Goal: Check status: Check status

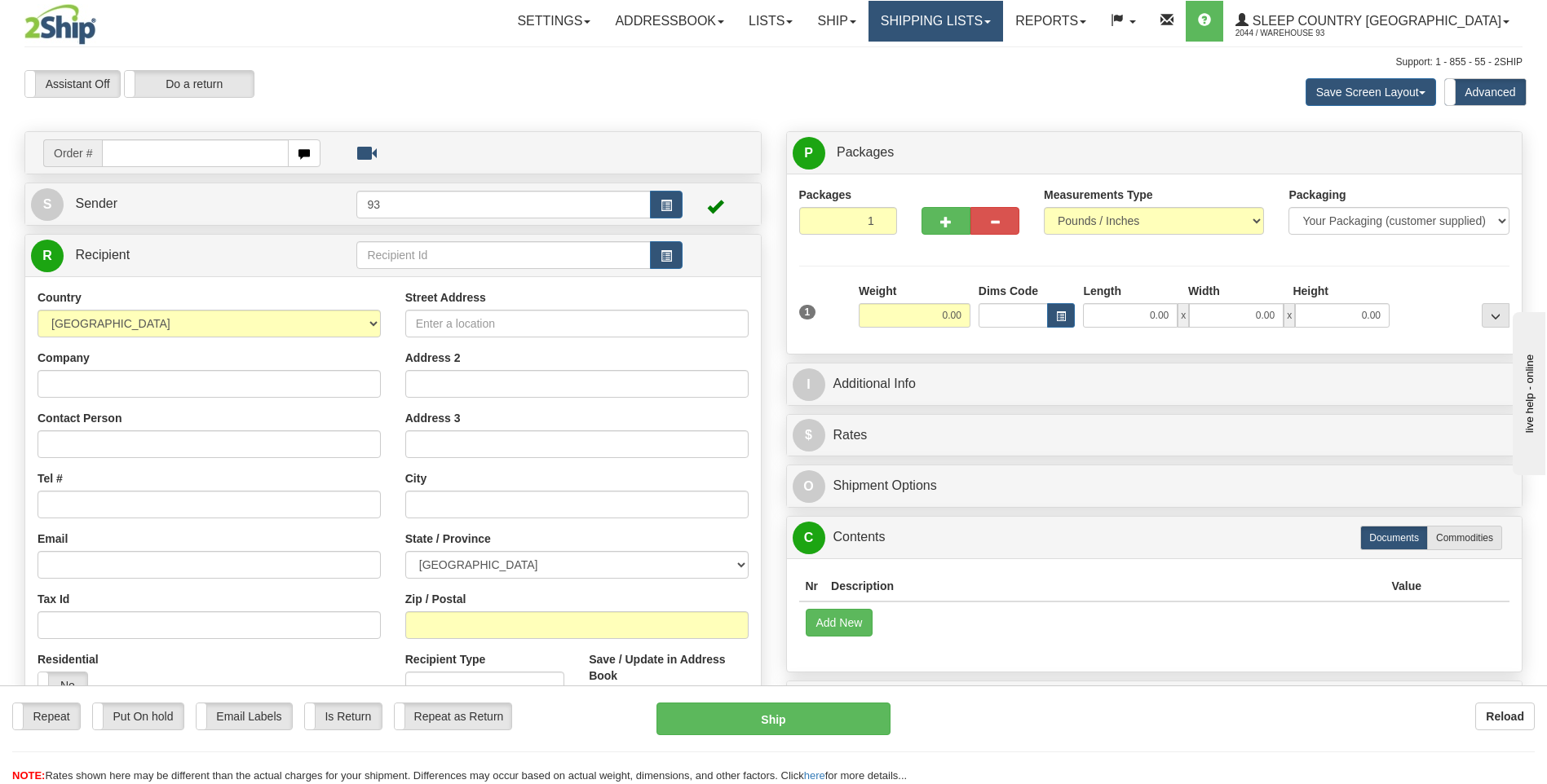
click at [963, 14] on link "Shipping lists" at bounding box center [935, 21] width 134 height 40
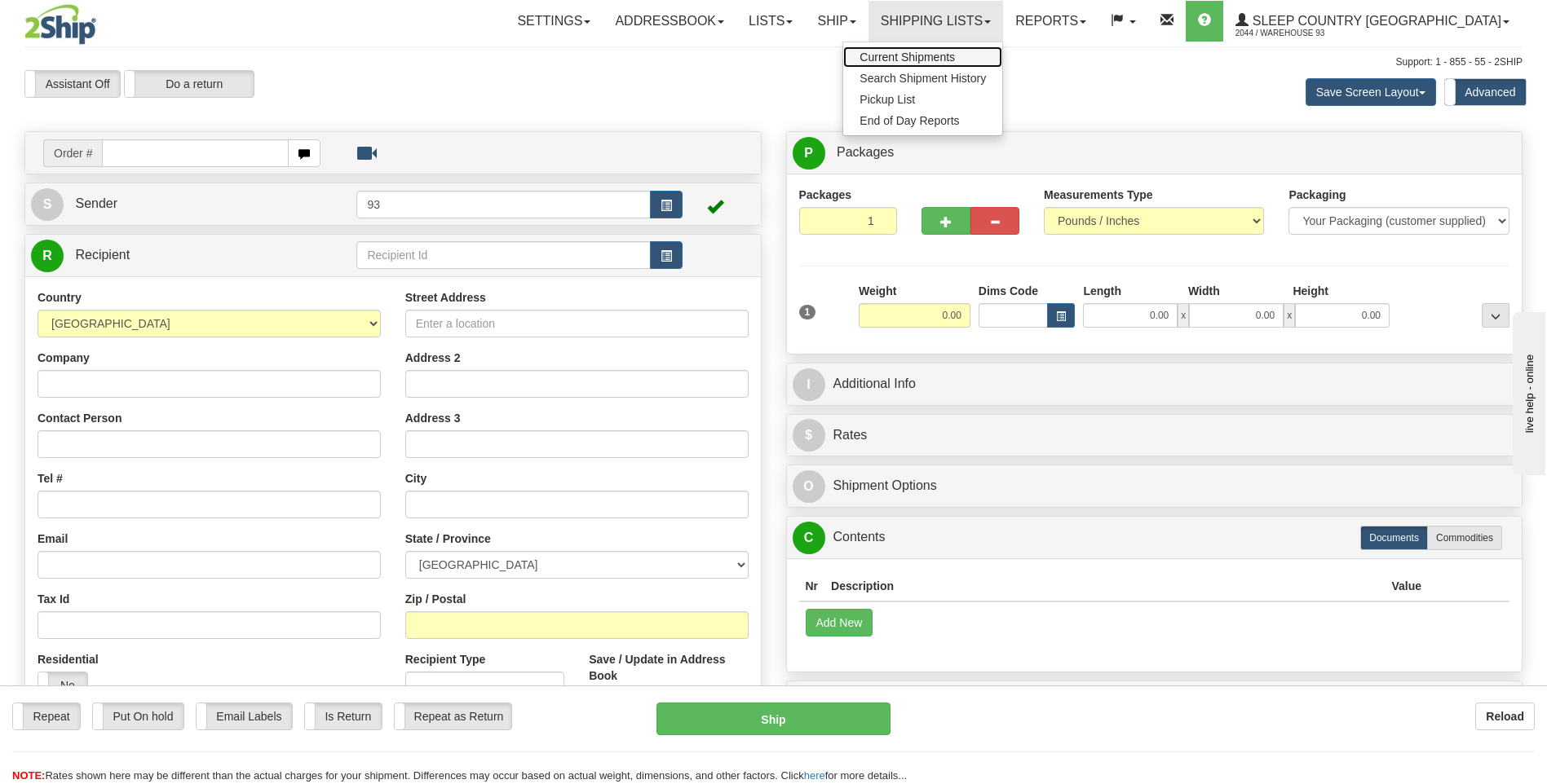
click at [950, 59] on span "Current Shipments" at bounding box center [907, 56] width 96 height 13
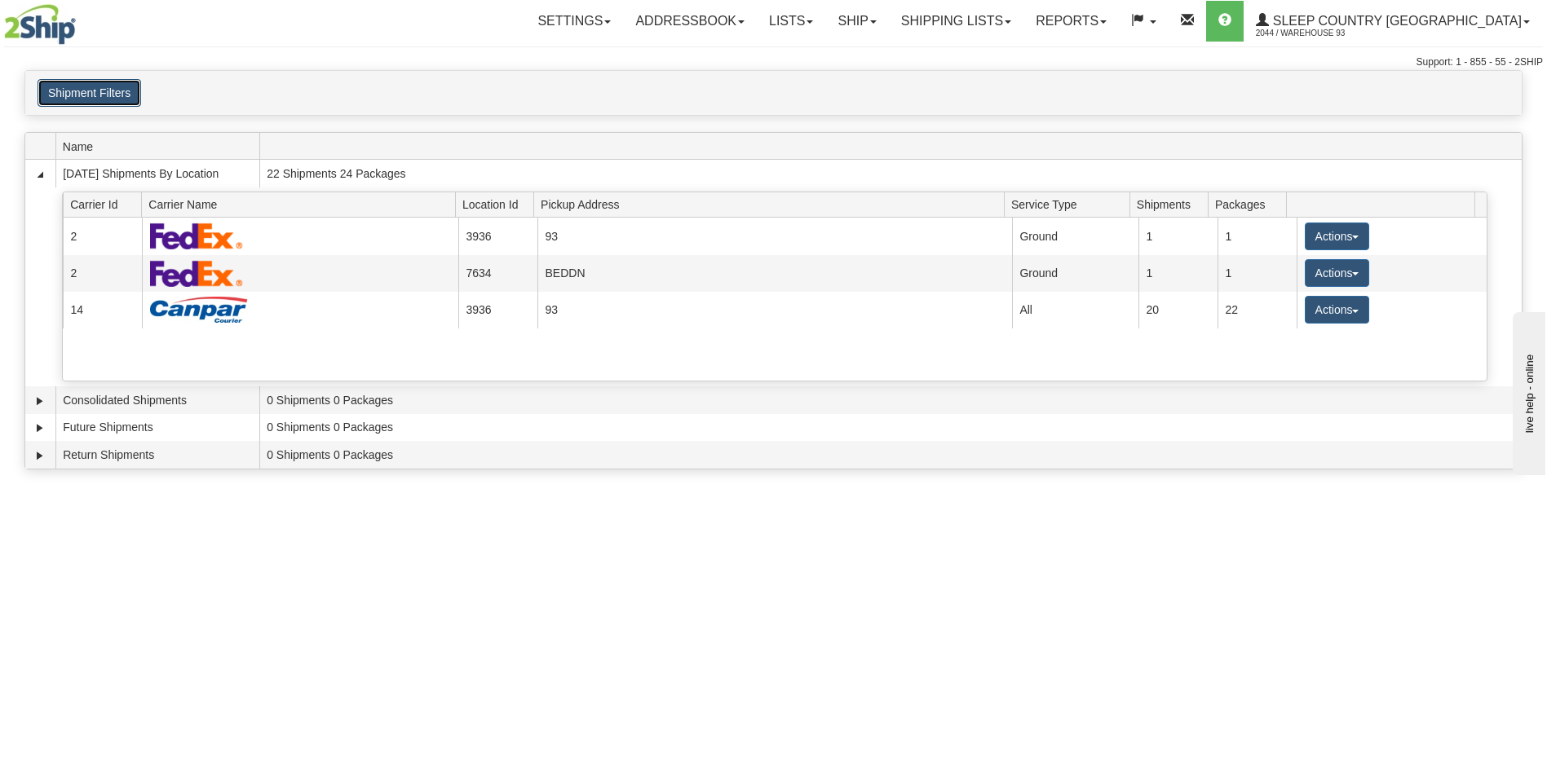
click at [134, 90] on button "Shipment Filters" at bounding box center [89, 93] width 104 height 28
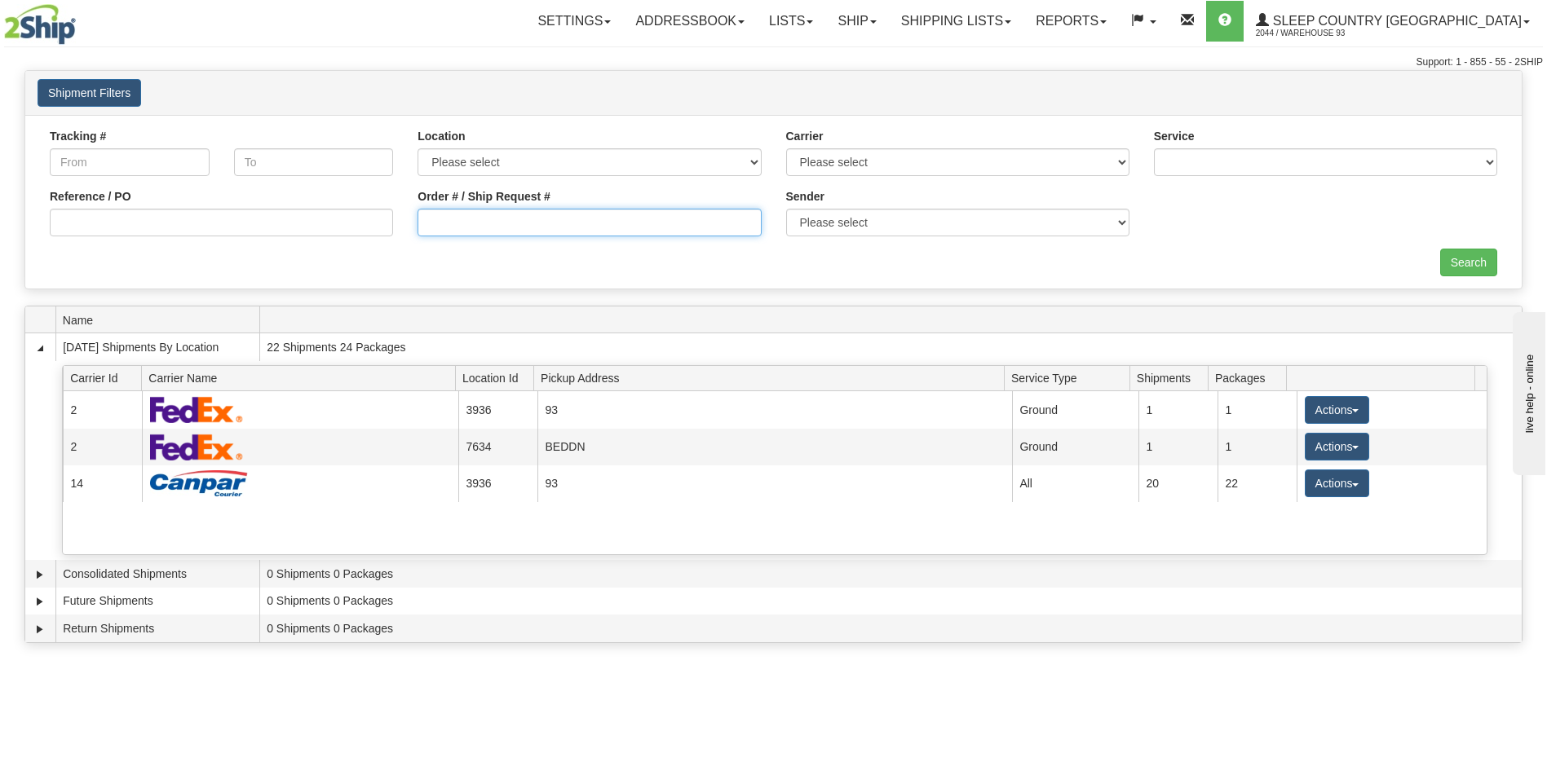
click at [561, 221] on input "Order # / Ship Request #" at bounding box center [589, 223] width 343 height 28
type input "9000I140831"
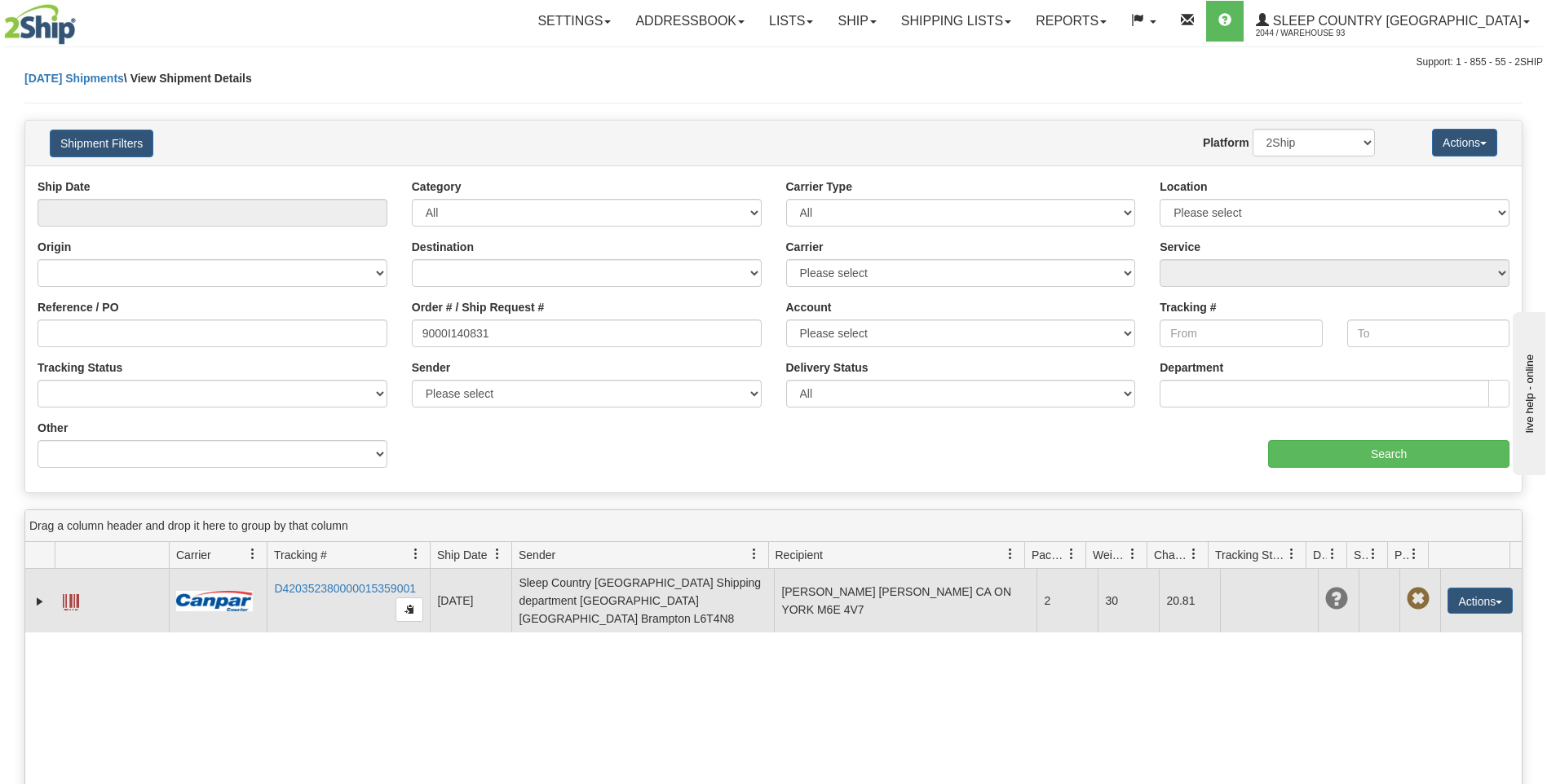
click at [82, 589] on td at bounding box center [111, 601] width 114 height 63
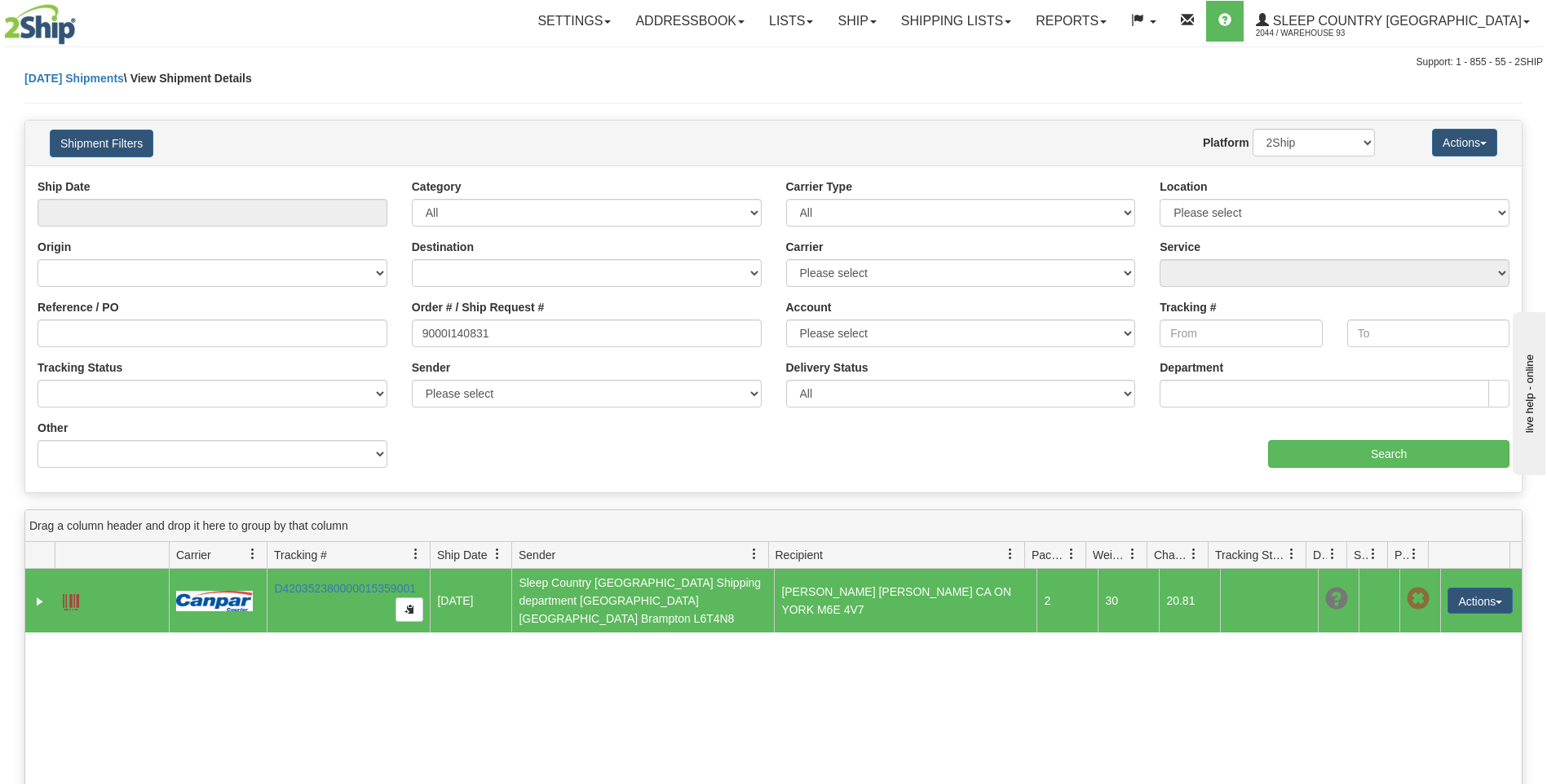
click at [68, 595] on span at bounding box center [71, 603] width 17 height 17
drag, startPoint x: 932, startPoint y: 21, endPoint x: 919, endPoint y: 27, distance: 14.3
click at [888, 21] on link "Ship" at bounding box center [856, 21] width 63 height 40
click at [819, 57] on span "Ship Screen" at bounding box center [787, 56] width 62 height 13
